Goal: Information Seeking & Learning: Check status

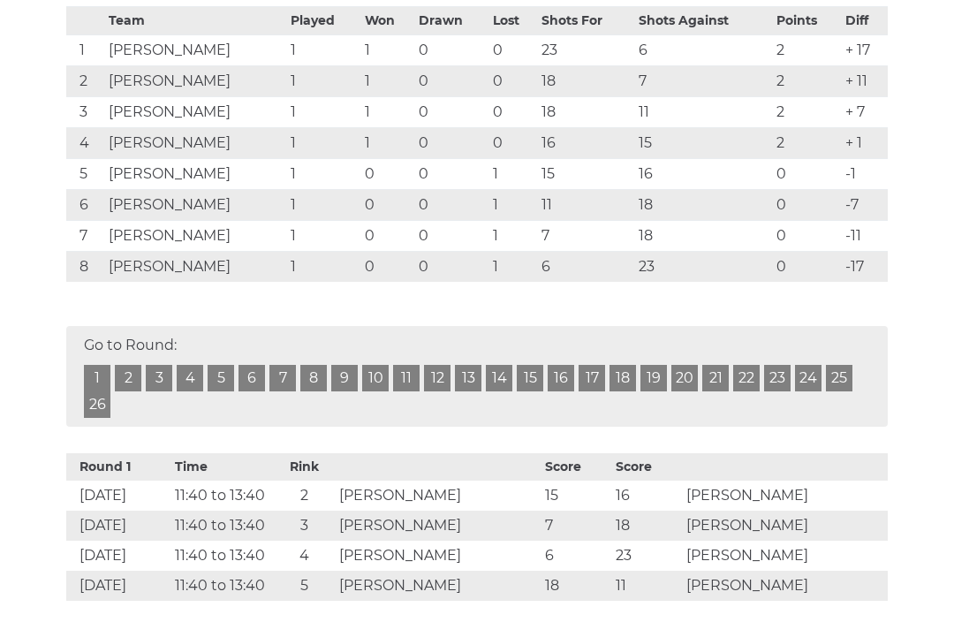
scroll to position [338, 0]
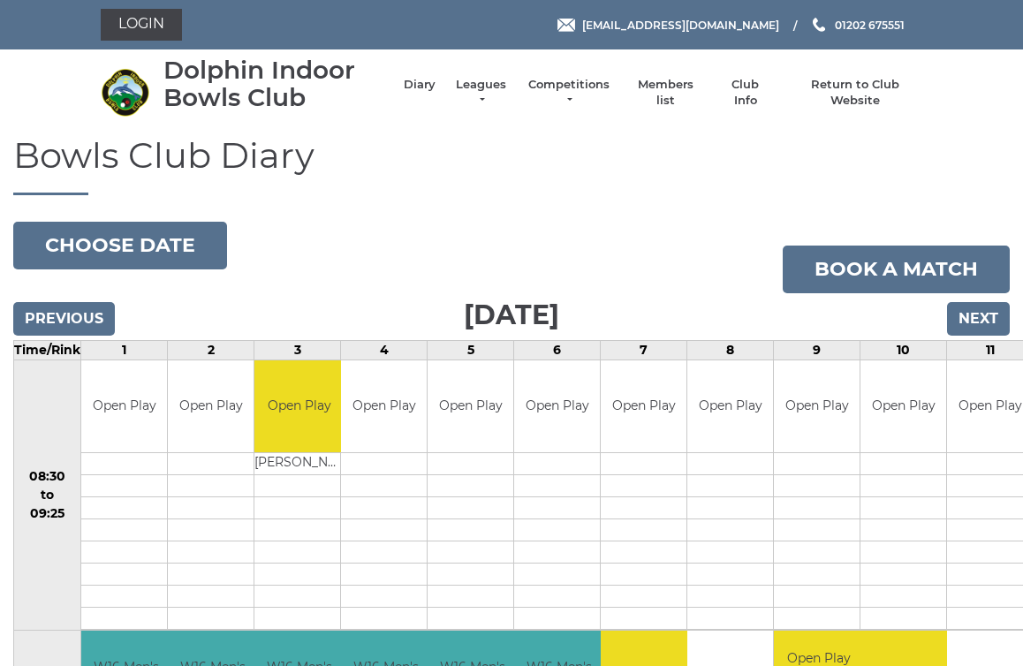
click at [488, 87] on link "Leagues" at bounding box center [481, 93] width 56 height 32
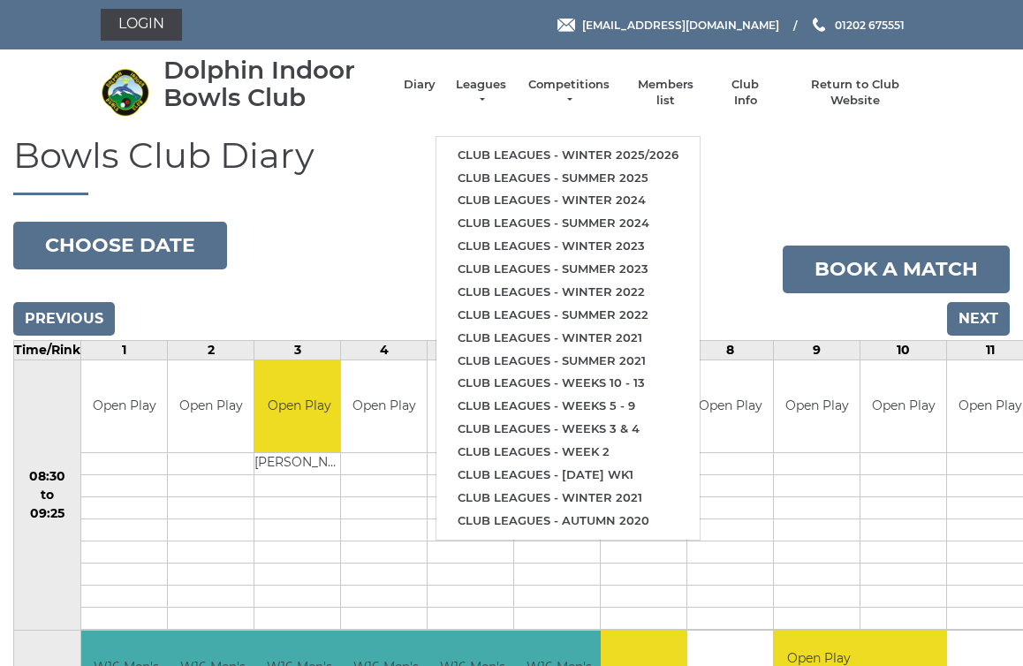
click at [652, 144] on link "Club leagues - Winter 2025/2026" at bounding box center [568, 155] width 263 height 23
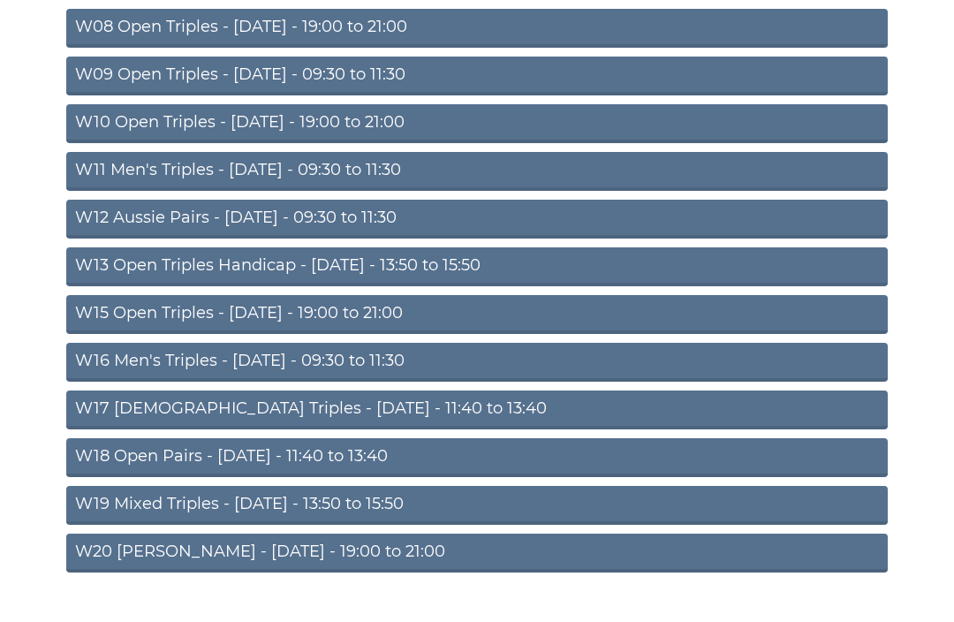
scroll to position [491, 0]
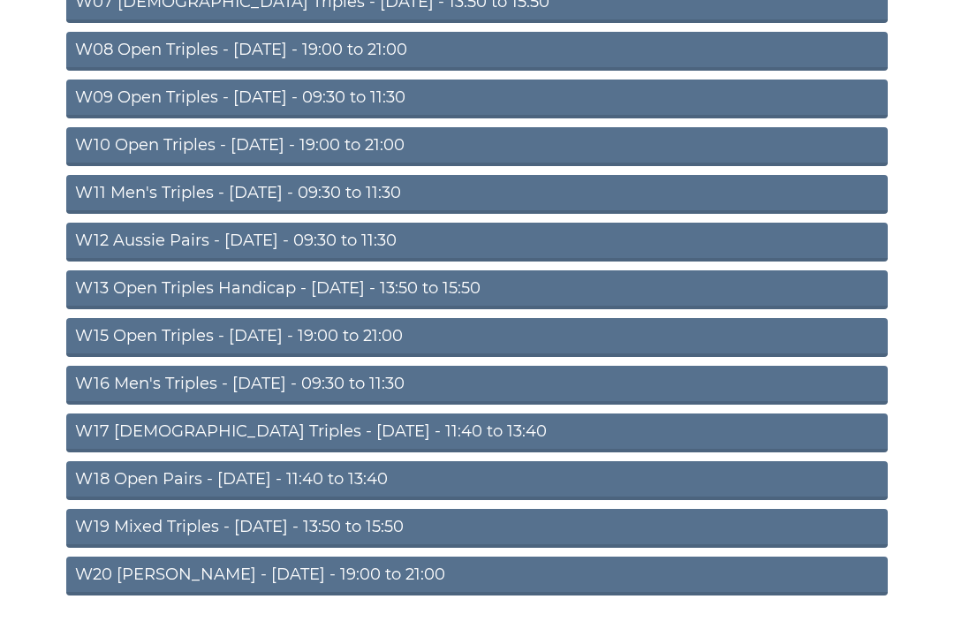
click at [276, 468] on link "W18 Open Pairs - Friday - 11:40 to 13:40" at bounding box center [477, 481] width 822 height 39
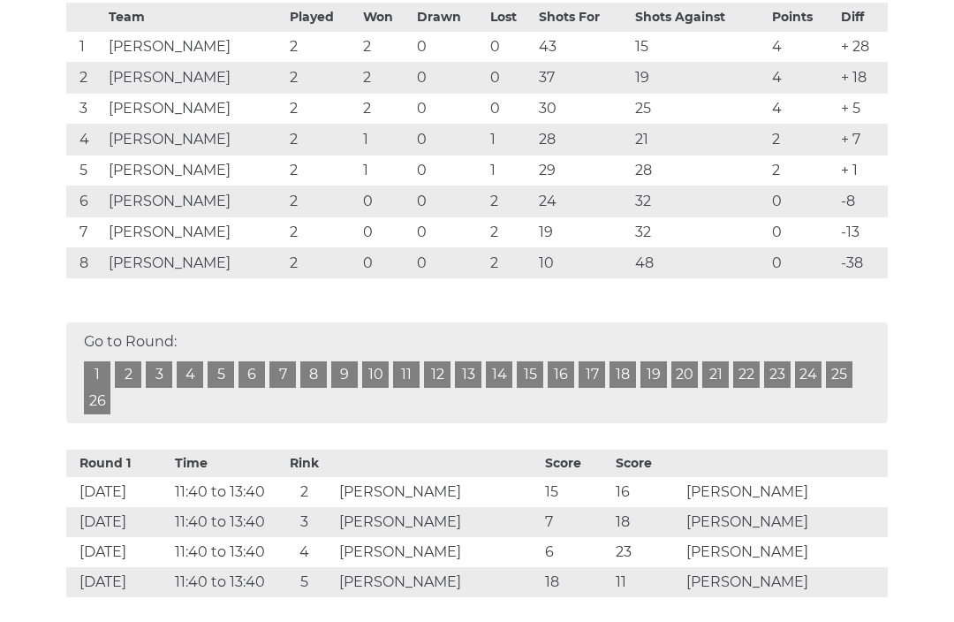
scroll to position [353, 0]
